Goal: Navigation & Orientation: Go to known website

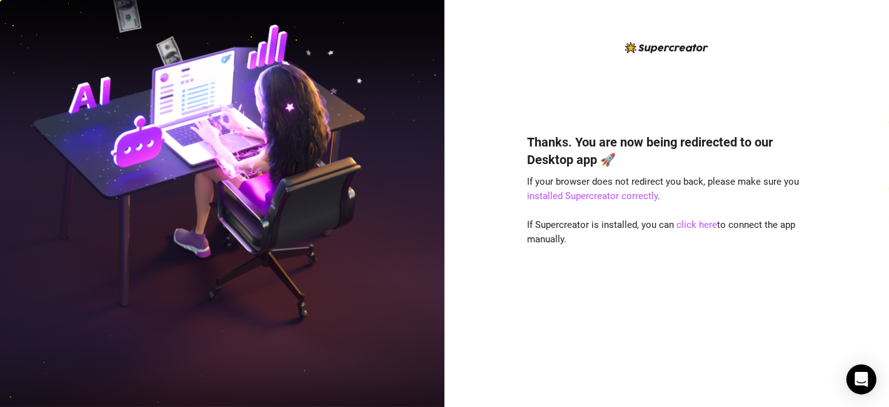
click at [61, 179] on img at bounding box center [222, 203] width 445 height 558
